Goal: Task Accomplishment & Management: Manage account settings

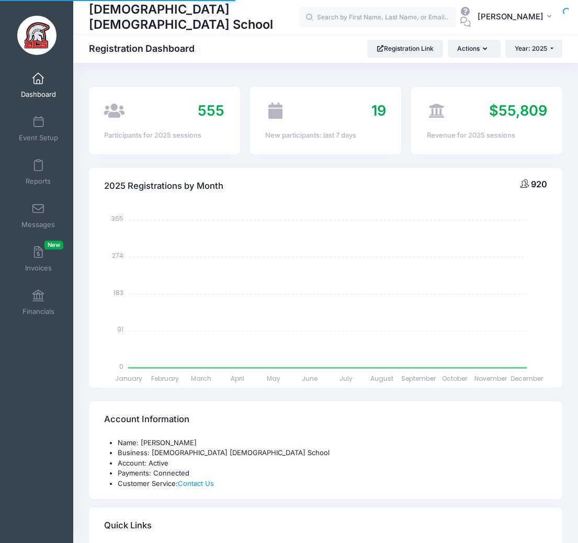
select select
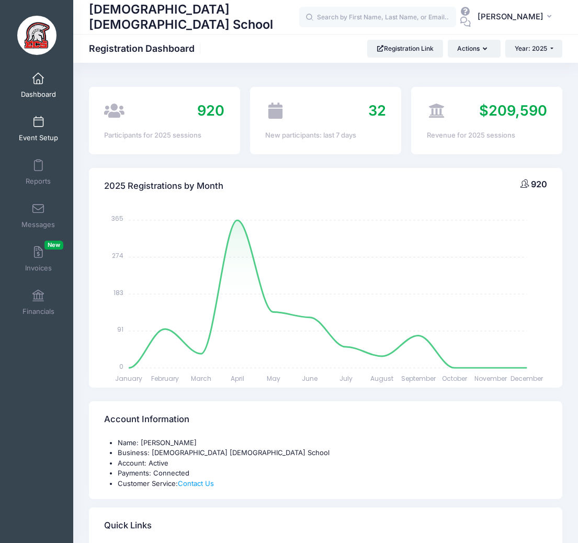
click at [45, 129] on link "Event Setup" at bounding box center [39, 128] width 50 height 37
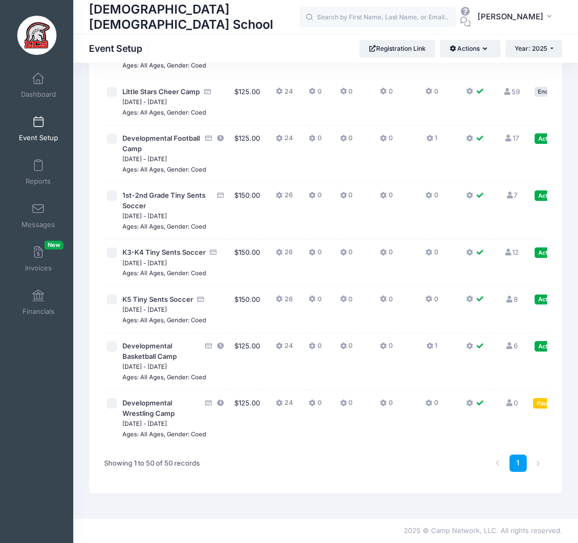
scroll to position [2955, 0]
